Goal: Transaction & Acquisition: Subscribe to service/newsletter

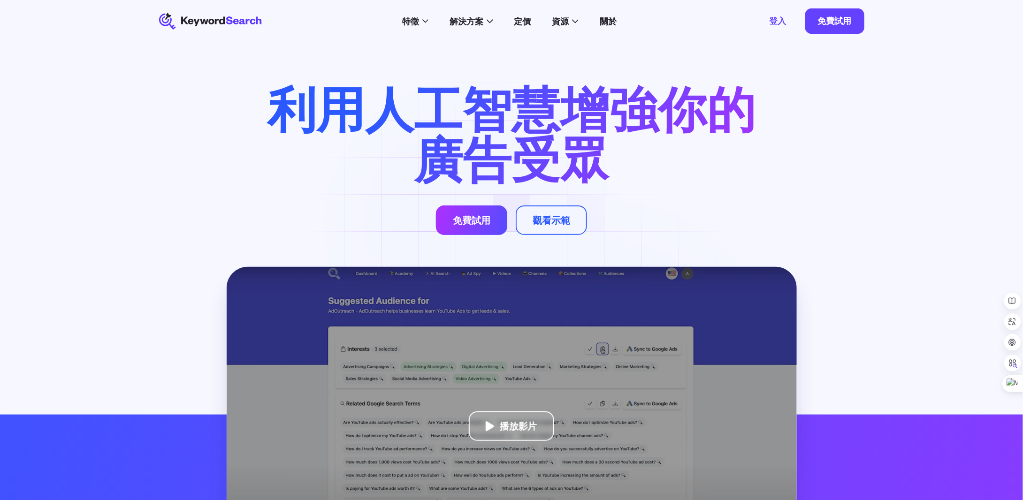
click at [472, 225] on font "免費試用" at bounding box center [472, 221] width 38 height 12
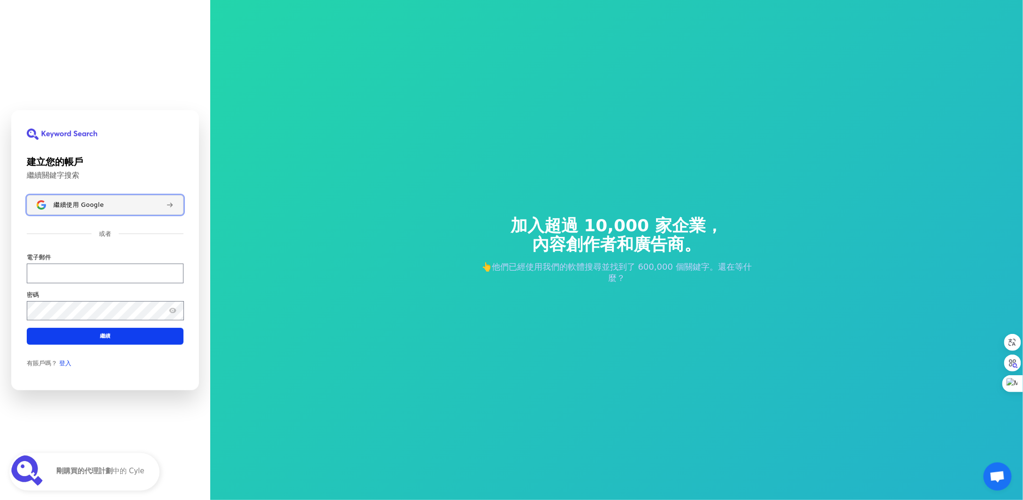
click at [93, 208] on font "繼續使用 Google" at bounding box center [79, 204] width 50 height 7
